Goal: Transaction & Acquisition: Purchase product/service

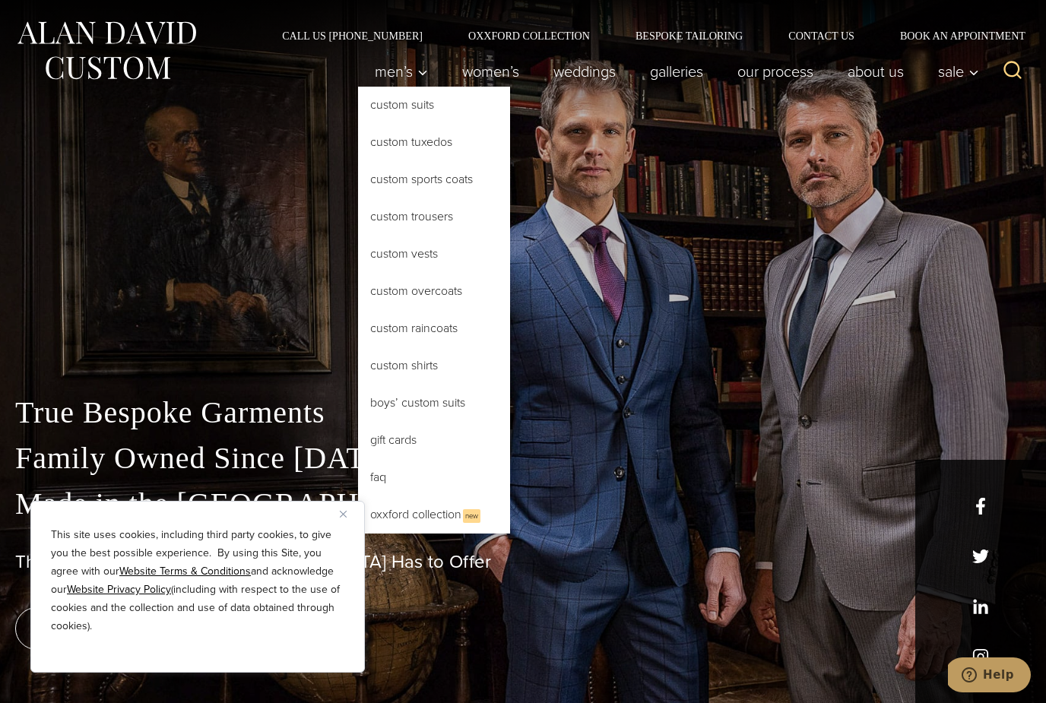
click at [457, 179] on link "Custom Sports Coats" at bounding box center [434, 179] width 152 height 36
click at [600, 86] on link "weddings" at bounding box center [585, 71] width 97 height 30
click at [163, 302] on div "True Bespoke Garments Family Owned Since 1913 Made in the United States The Bes…" at bounding box center [523, 351] width 1046 height 703
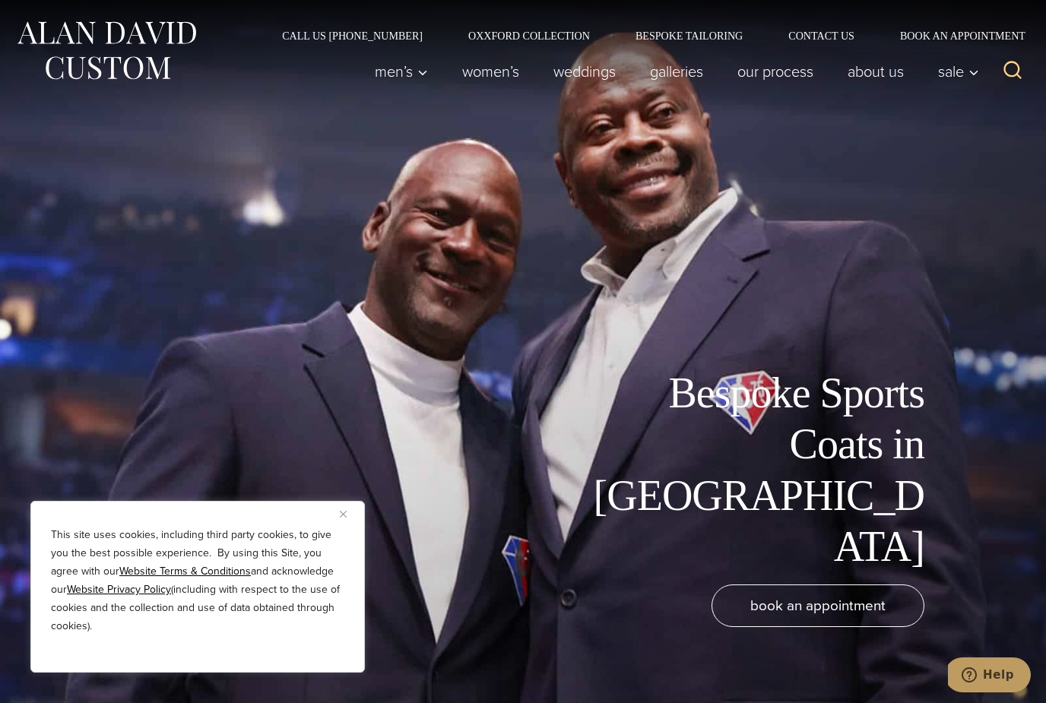
click at [930, 347] on div "Bespoke Sports Coats in NYC book an appointment" at bounding box center [523, 351] width 1046 height 703
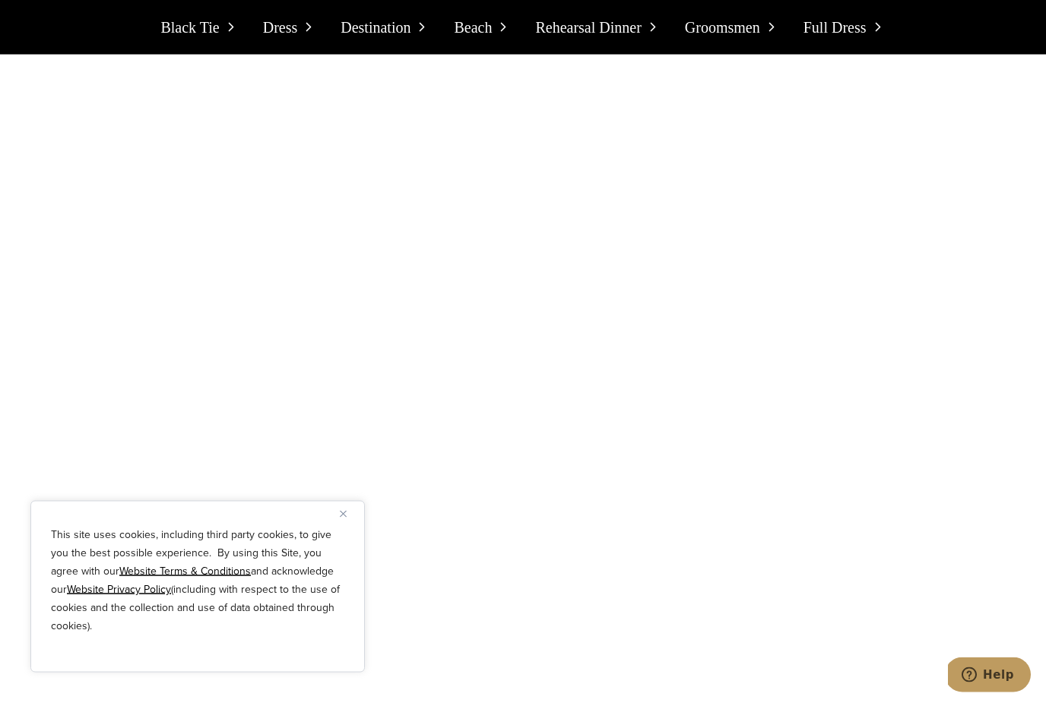
scroll to position [5238, 0]
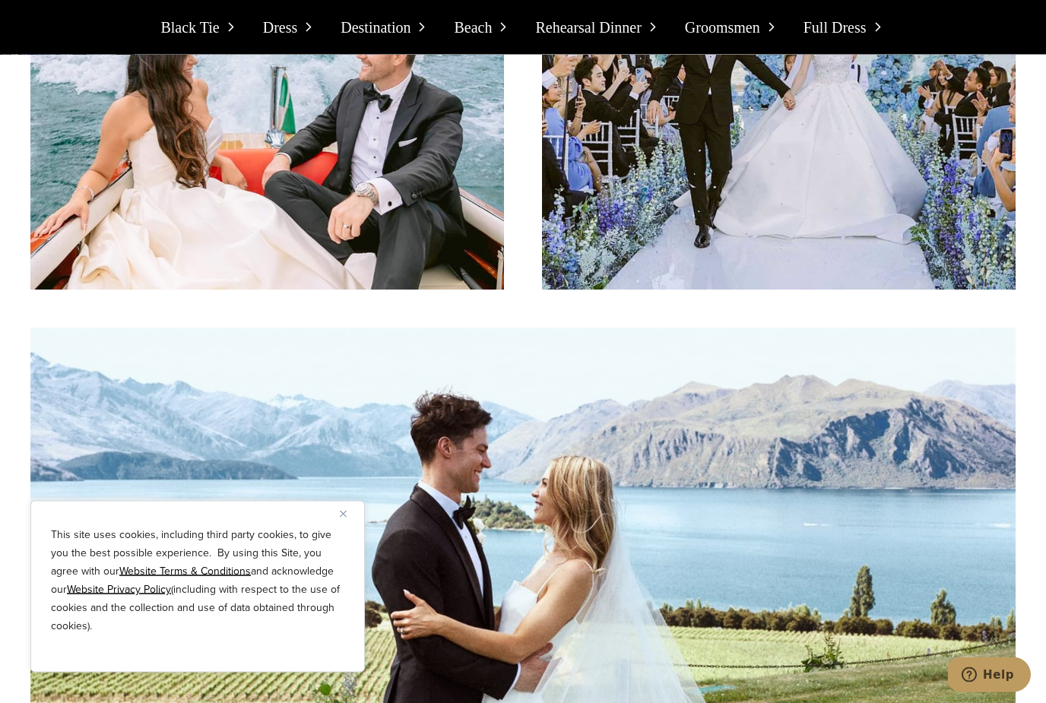
click at [350, 523] on button "Close" at bounding box center [349, 514] width 18 height 18
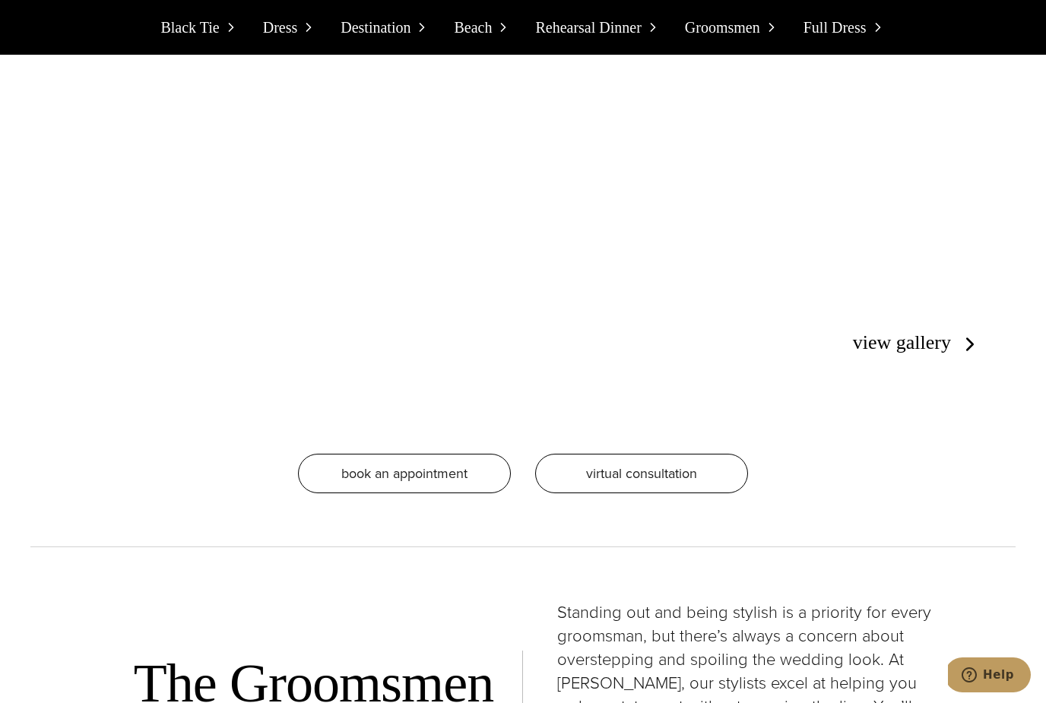
scroll to position [8749, 0]
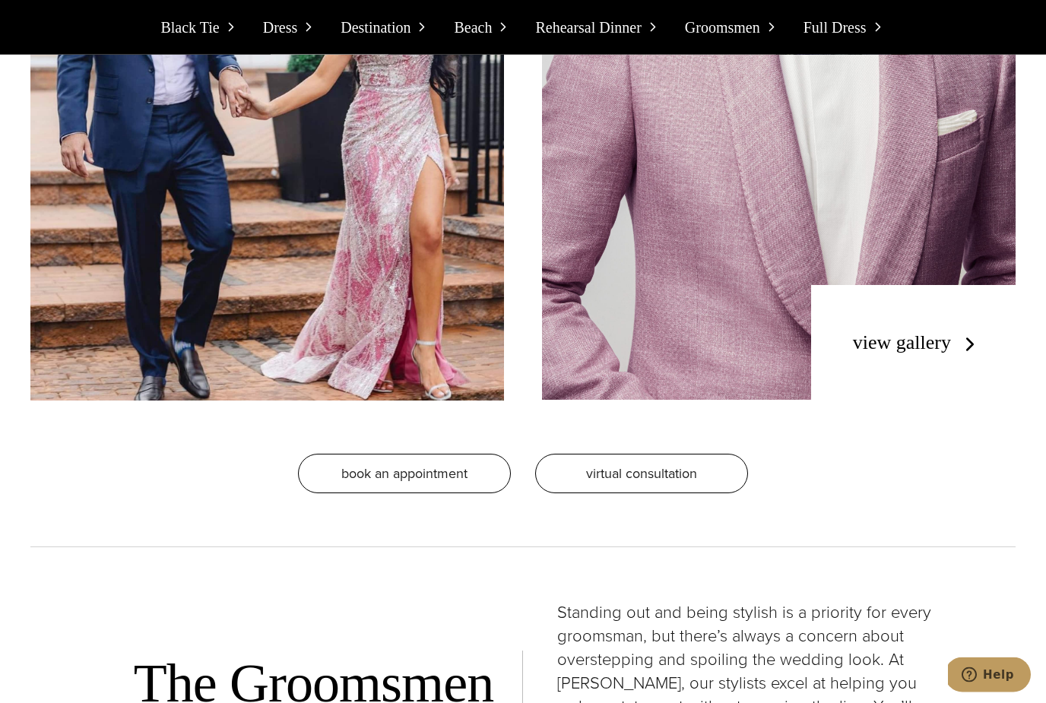
click at [934, 332] on link "view gallery" at bounding box center [917, 343] width 128 height 22
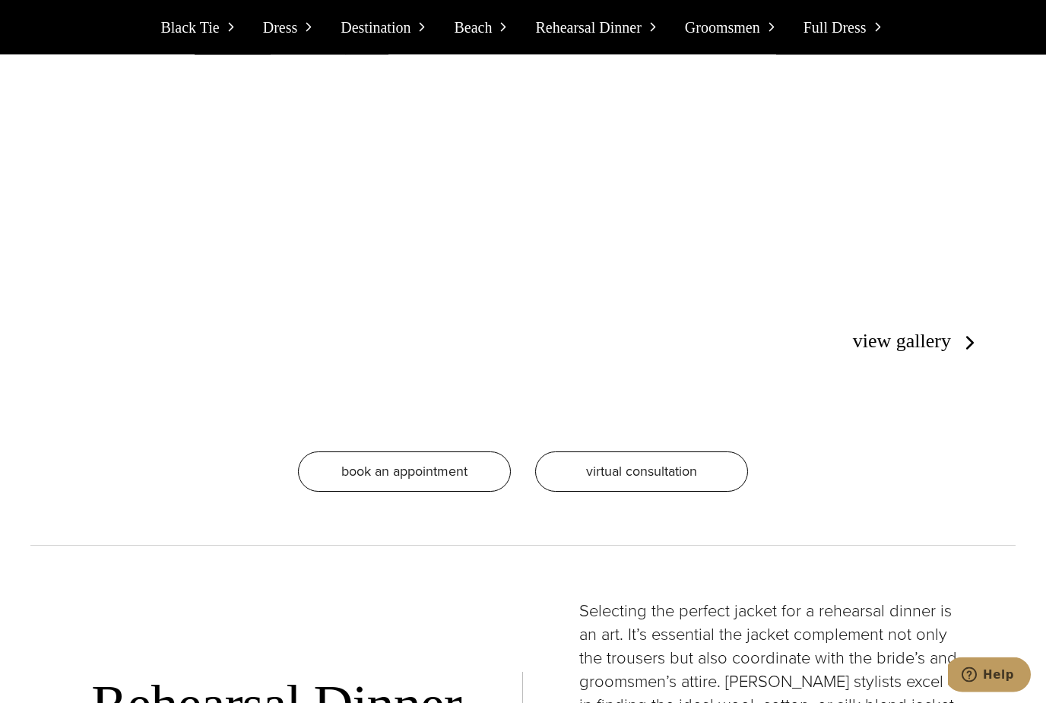
scroll to position [7152, 0]
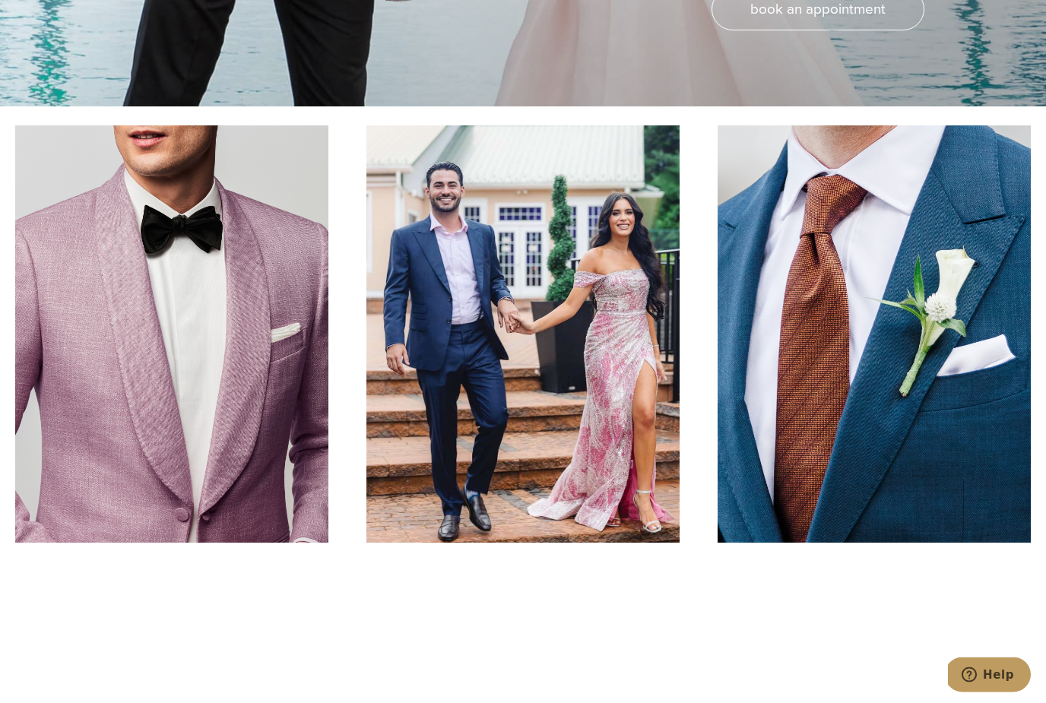
scroll to position [597, 0]
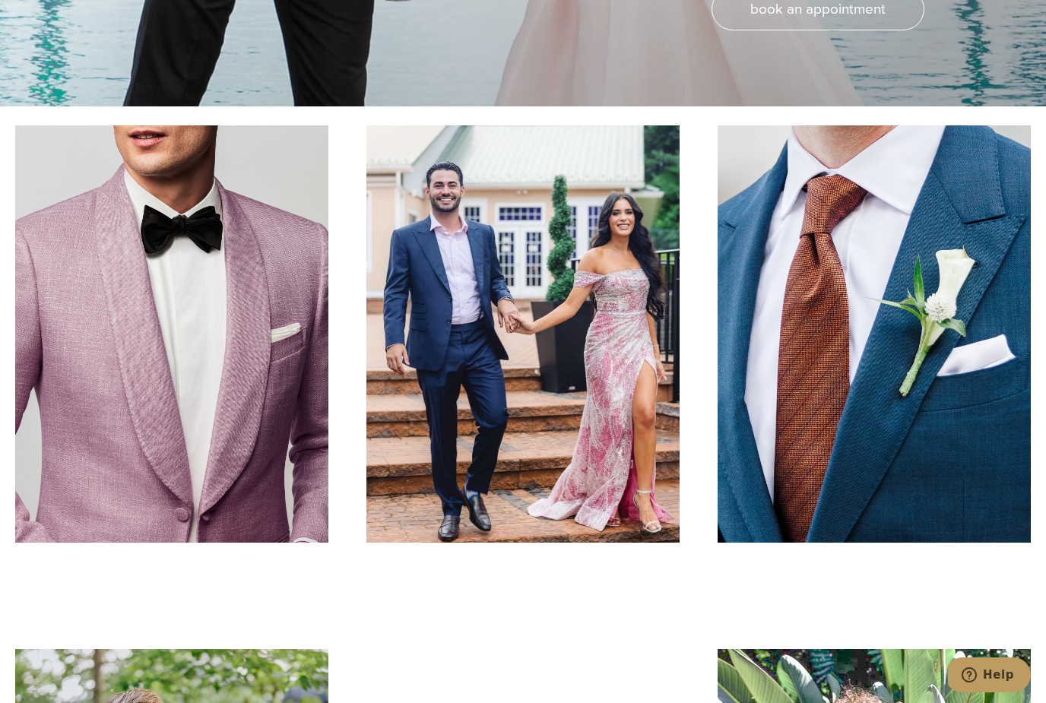
click at [925, 505] on link at bounding box center [873, 333] width 313 height 417
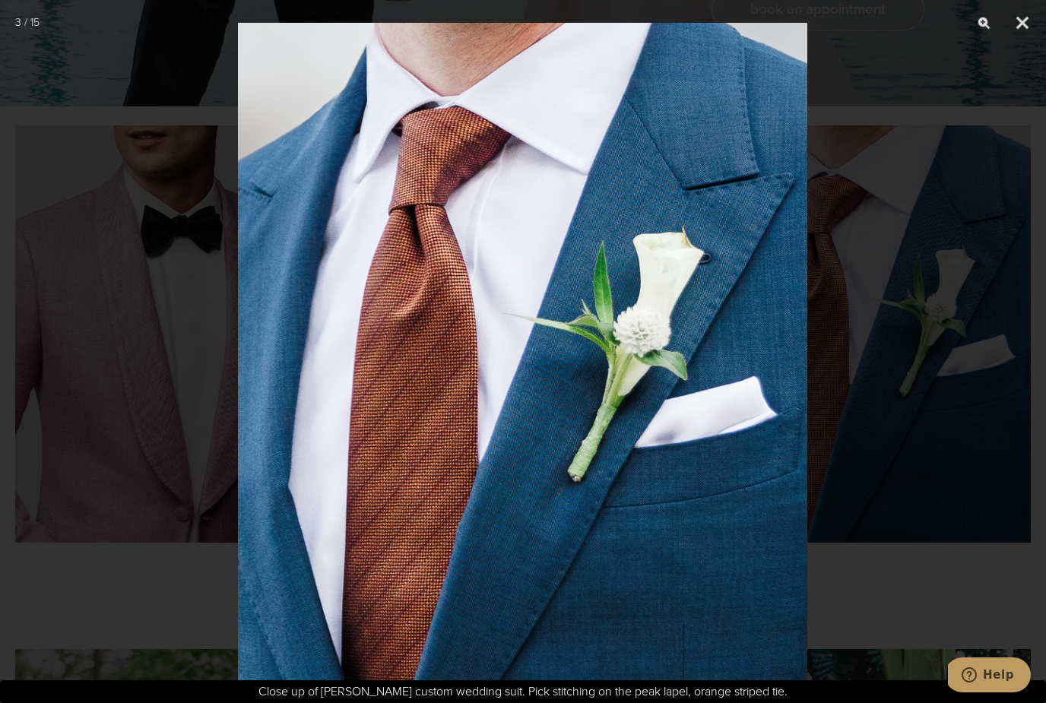
click at [128, 395] on div at bounding box center [523, 351] width 1046 height 703
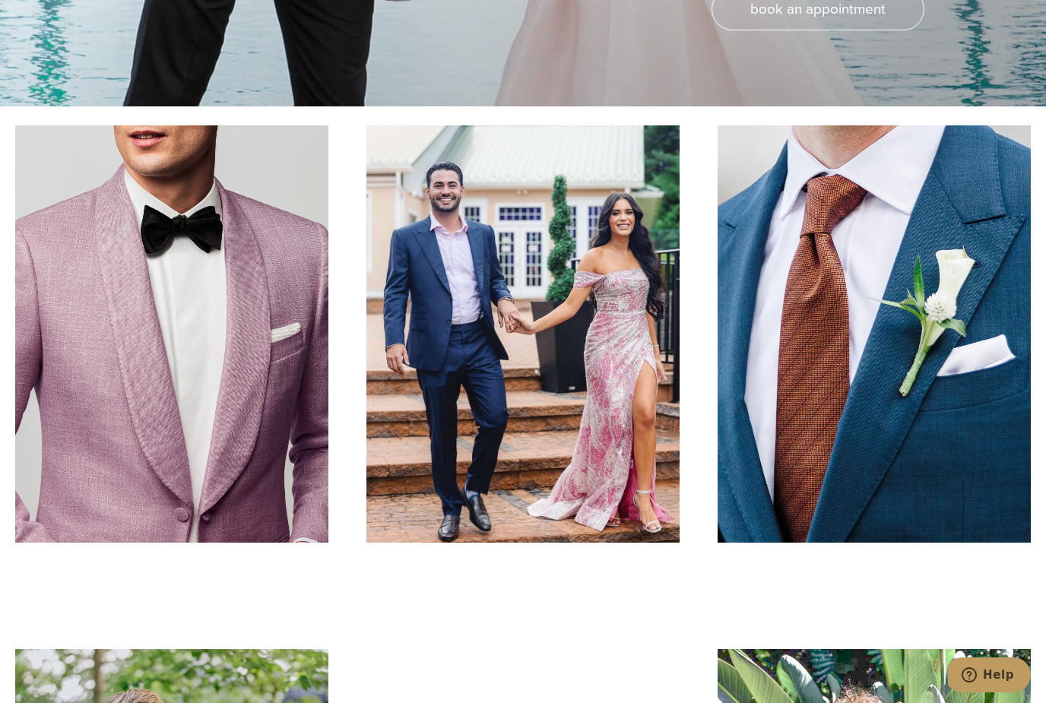
click at [176, 441] on link at bounding box center [171, 333] width 313 height 417
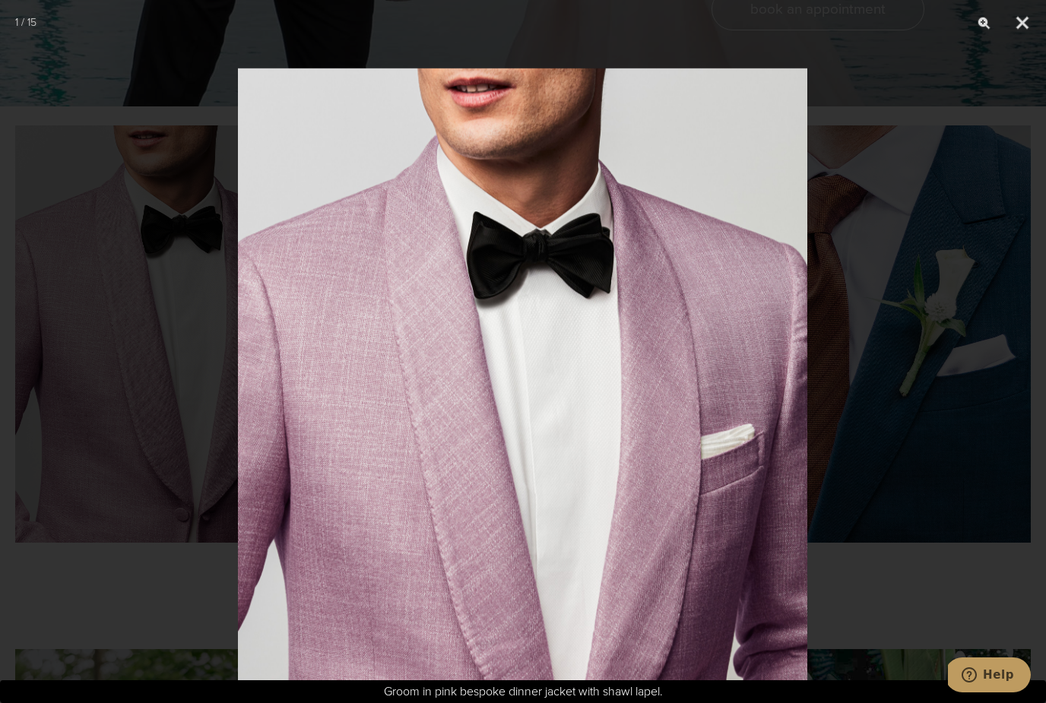
click at [176, 440] on div at bounding box center [523, 351] width 1046 height 703
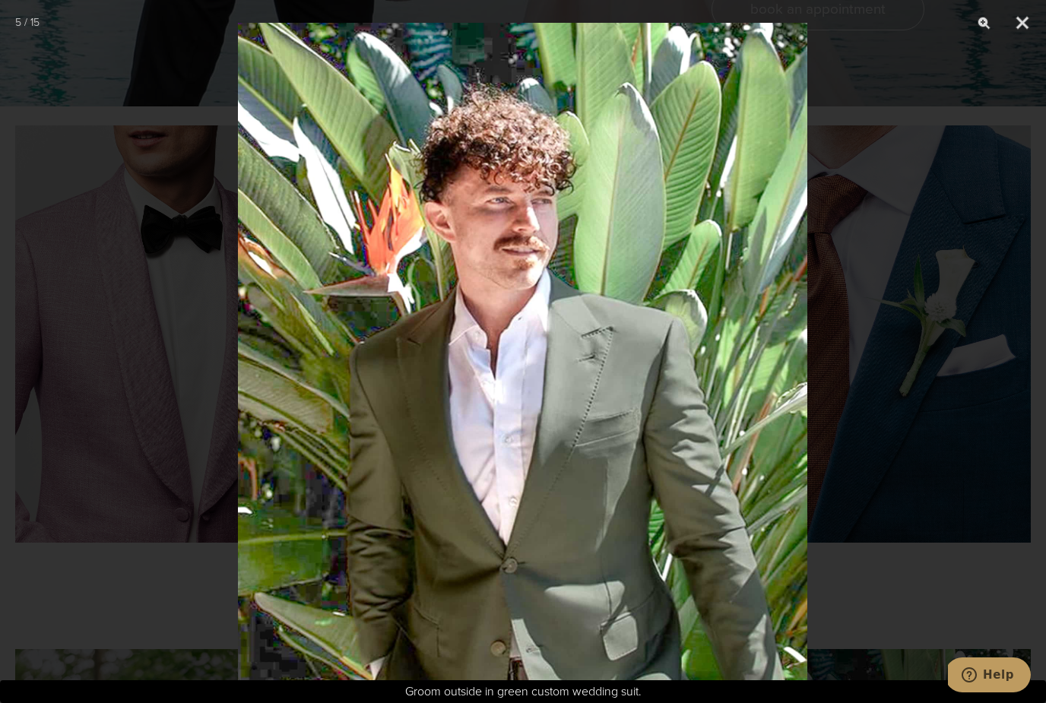
click at [1025, 14] on button "Close" at bounding box center [1022, 23] width 38 height 46
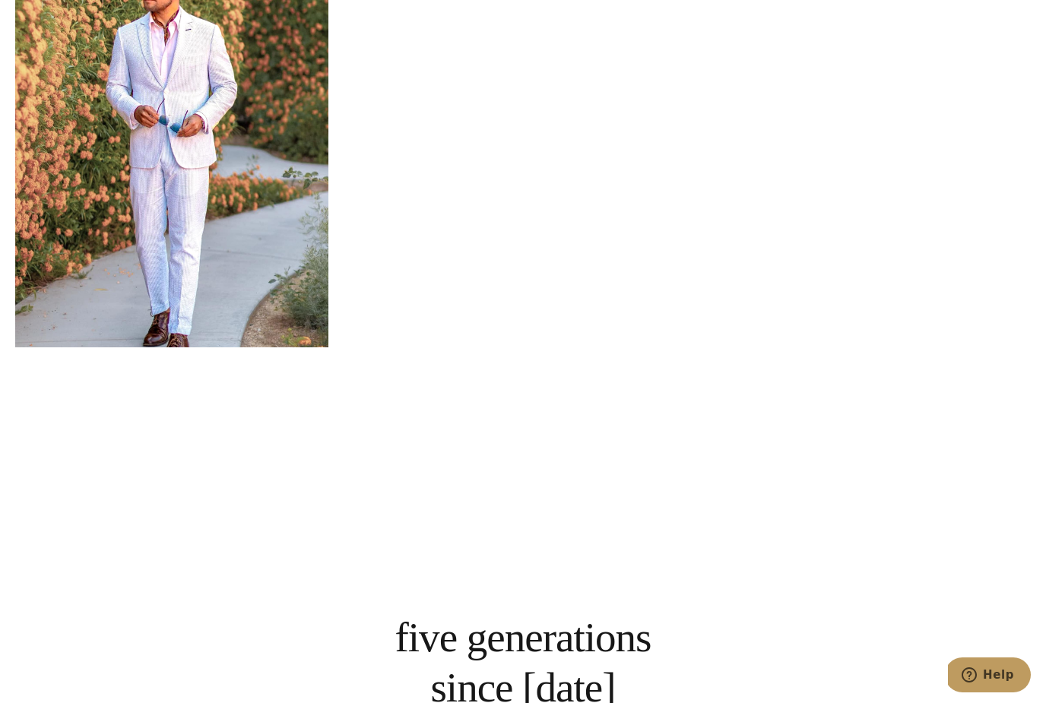
scroll to position [2945, 0]
